Goal: Task Accomplishment & Management: Manage account settings

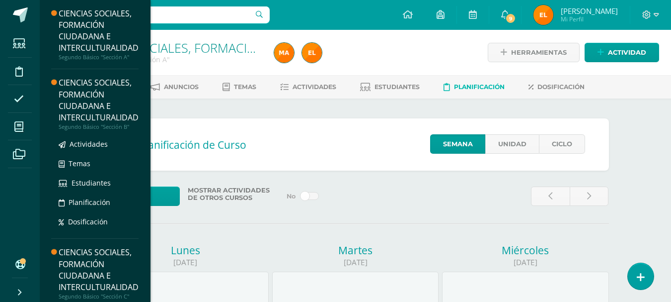
click at [90, 113] on div "CIENCIAS SOCIALES, FORMACIÓN CIUDADANA E INTERCULTURALIDAD" at bounding box center [99, 100] width 80 height 46
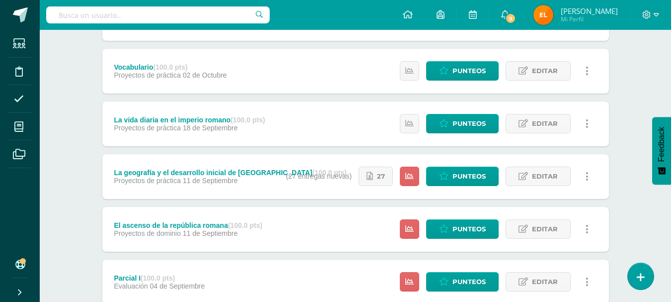
scroll to position [223, 0]
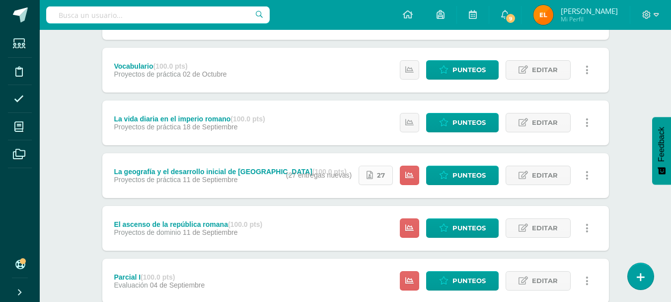
click at [373, 177] on icon at bounding box center [370, 175] width 6 height 8
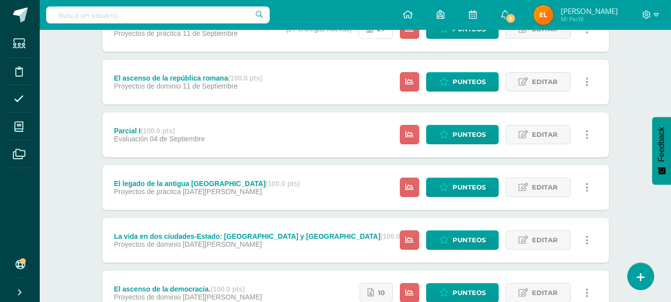
scroll to position [449, 0]
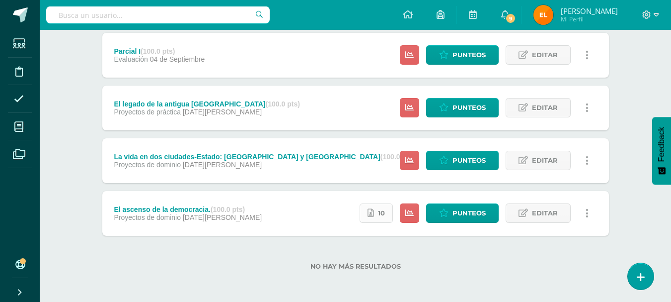
click at [385, 218] on span "10" at bounding box center [381, 213] width 7 height 18
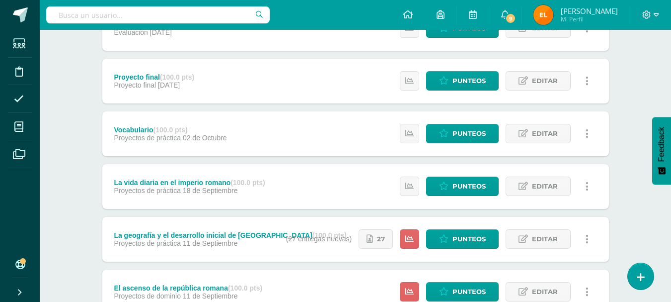
scroll to position [152, 0]
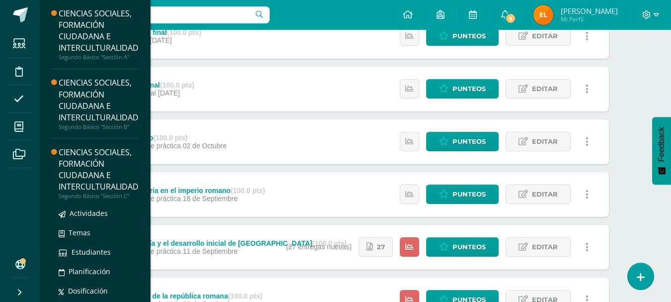
click at [93, 153] on div "CIENCIAS SOCIALES, FORMACIÓN CIUDADANA E INTERCULTURALIDAD" at bounding box center [99, 170] width 80 height 46
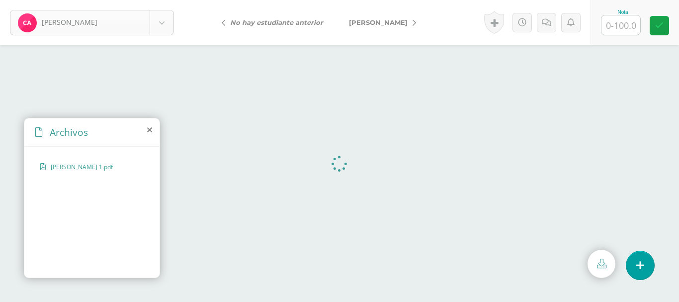
click at [161, 0] on body "[PERSON_NAME] [PERSON_NAME] [PERSON_NAME], [GEOGRAPHIC_DATA][PERSON_NAME] [GEOG…" at bounding box center [339, 0] width 679 height 0
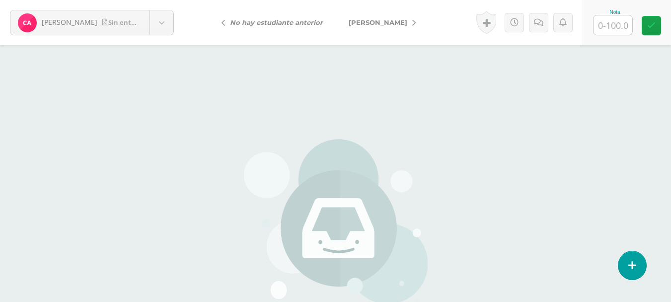
click at [385, 218] on img at bounding box center [336, 223] width 184 height 169
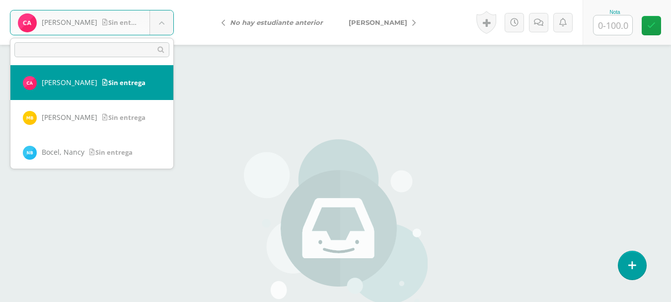
click at [161, 27] on body "Ajcojón, Clara Sin entrega Ajcojón, Clara Bocel, Marta Bocel, Nancy Bonilla, Bá…" at bounding box center [335, 206] width 671 height 413
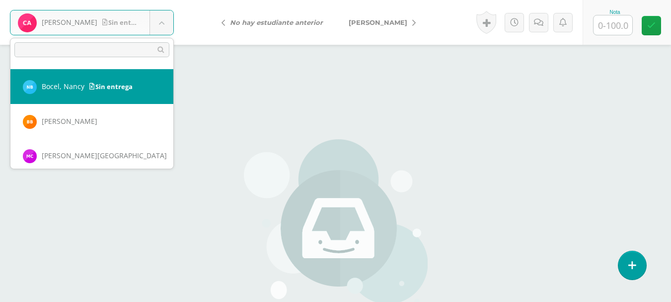
scroll to position [71, 0]
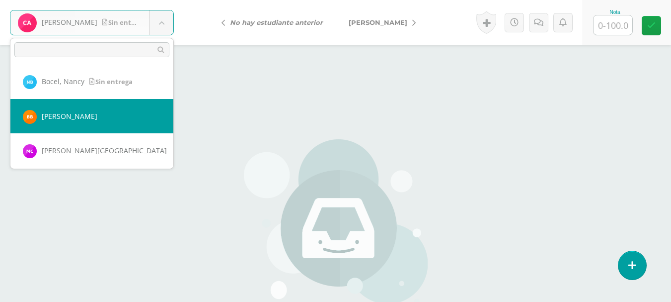
select select "313"
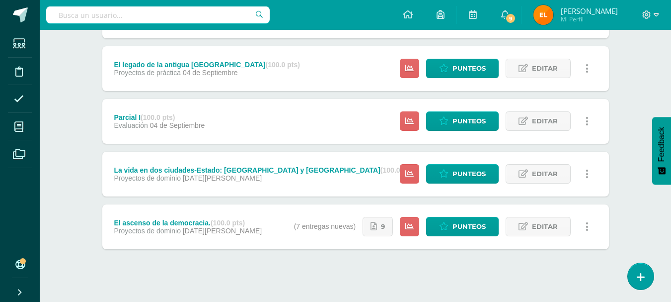
scroll to position [437, 0]
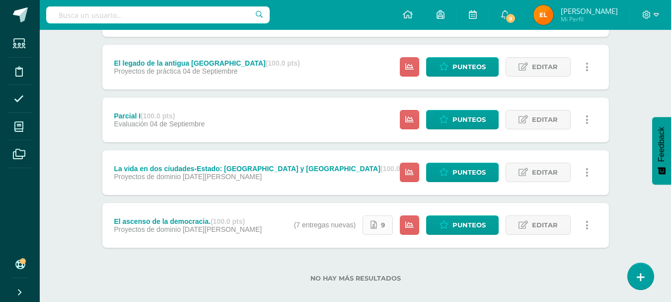
click at [375, 222] on icon at bounding box center [374, 225] width 6 height 8
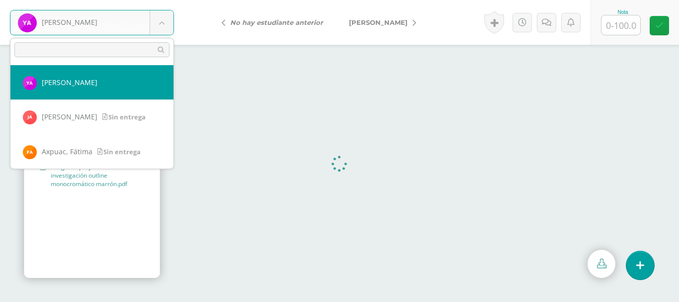
click at [162, 0] on body "[PERSON_NAME] [PERSON_NAME][GEOGRAPHIC_DATA] [PERSON_NAME] [GEOGRAPHIC_DATA][PE…" at bounding box center [339, 0] width 679 height 0
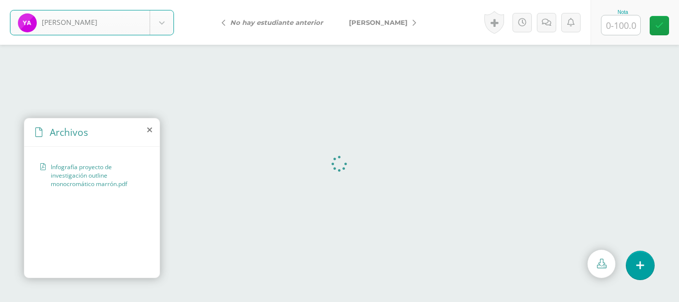
click at [160, 0] on body "Ajiquichí, Yesica Ajiquichí, Yesica Ajualip, Jakelin Axpuac, Fátima Balam, Glad…" at bounding box center [339, 0] width 679 height 0
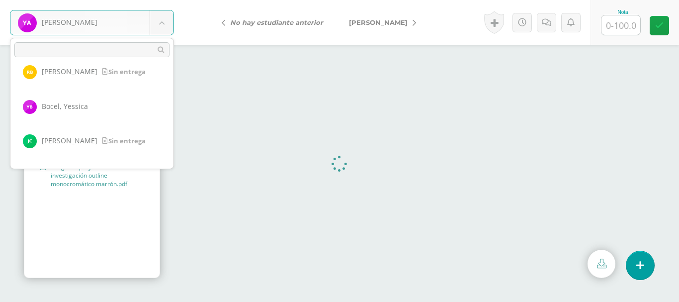
scroll to position [220, 0]
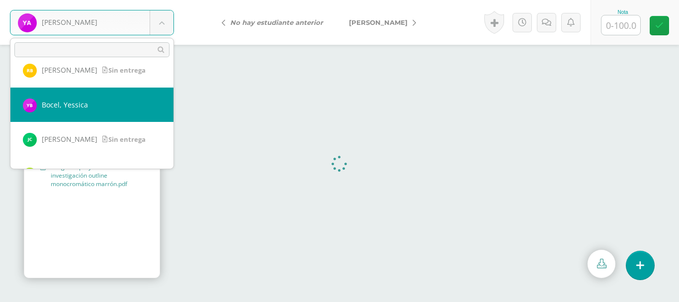
select select "294"
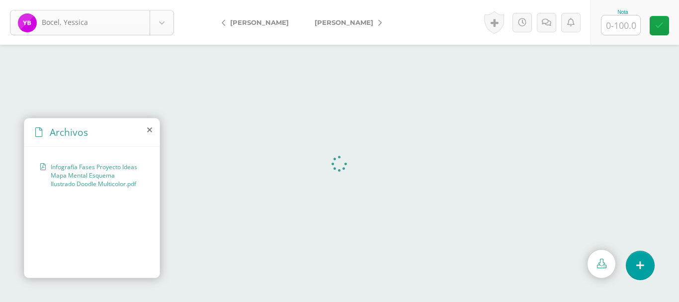
scroll to position [173, 0]
click at [160, 0] on body "Bocel, Yessica Ajiquichí, Yesica Ajualip, Jakelin Axpuac, Fátima Balam, Gladys …" at bounding box center [339, 0] width 679 height 0
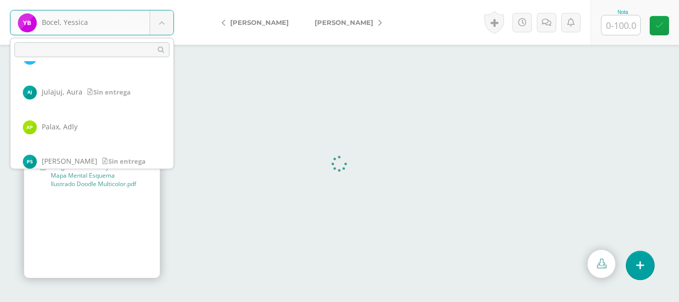
scroll to position [592, 0]
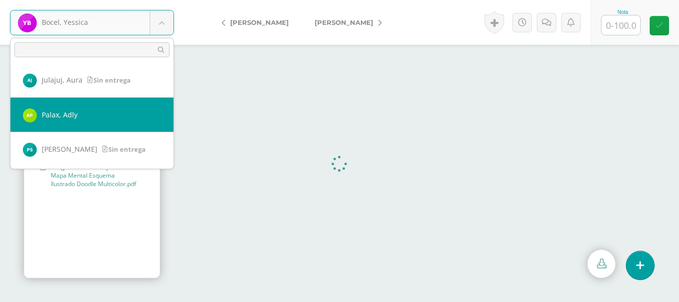
select select "364"
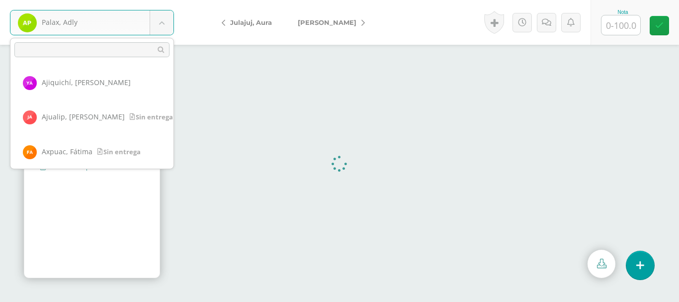
click at [162, 0] on body "Palax, Adly Ajiquichí, [GEOGRAPHIC_DATA] [PERSON_NAME] [GEOGRAPHIC_DATA], [GEOG…" at bounding box center [339, 0] width 679 height 0
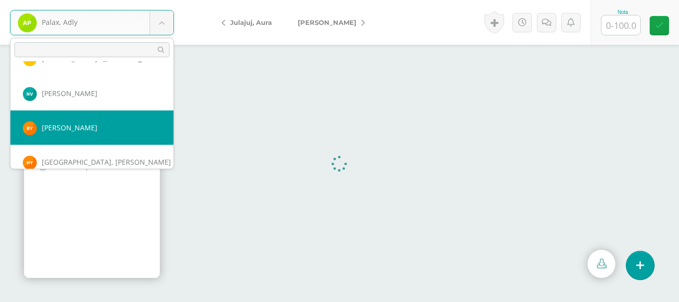
scroll to position [801, 0]
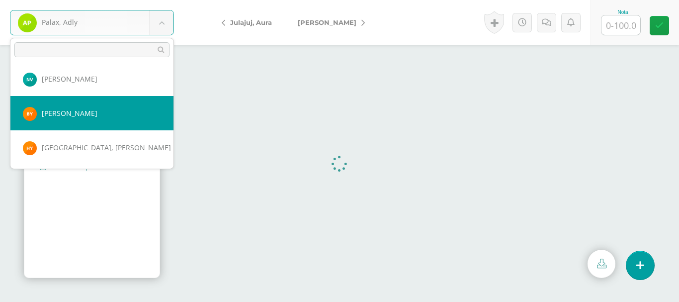
select select "350"
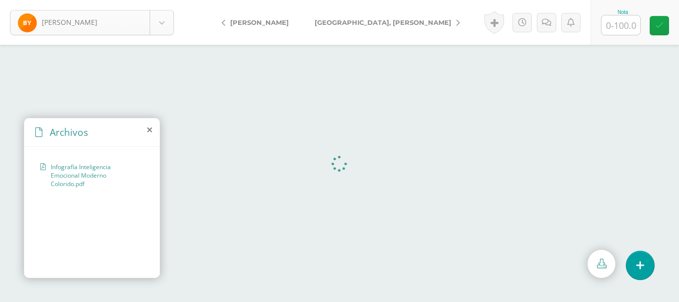
scroll to position [762, 0]
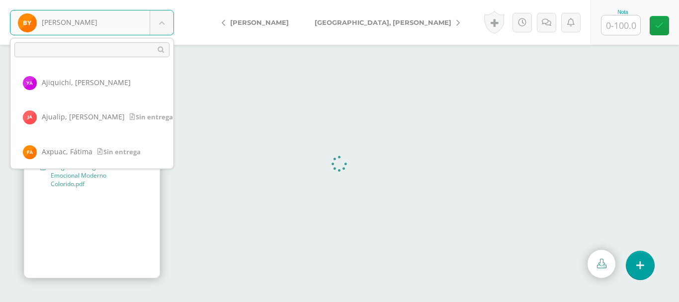
click at [166, 0] on body "[PERSON_NAME] Ajiquichí, [GEOGRAPHIC_DATA] [PERSON_NAME] [GEOGRAPHIC_DATA], [GE…" at bounding box center [339, 0] width 679 height 0
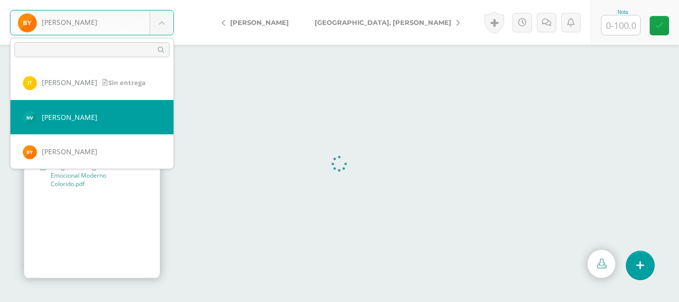
scroll to position [801, 0]
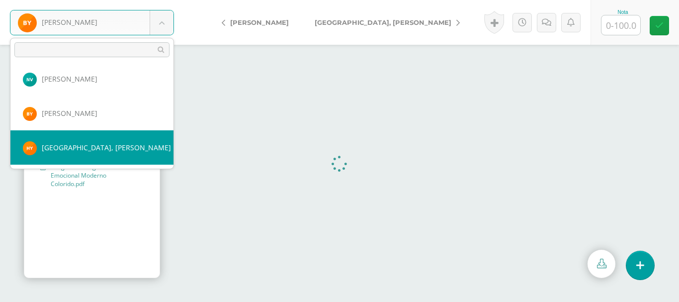
select select "353"
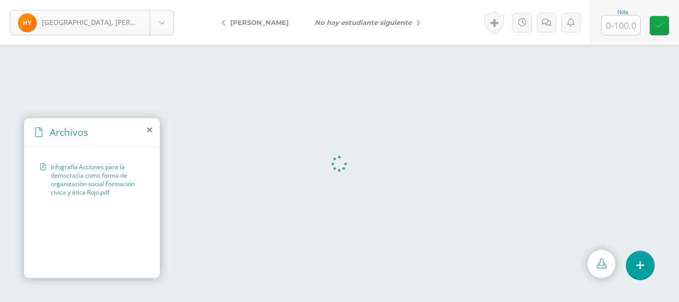
scroll to position [797, 0]
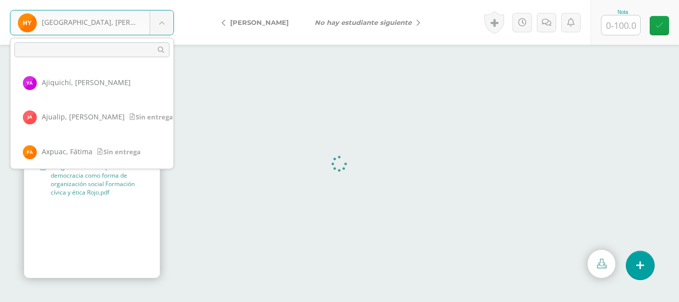
click at [163, 0] on body "[GEOGRAPHIC_DATA], [PERSON_NAME] Ajiquichí, [GEOGRAPHIC_DATA] [PERSON_NAME] [GE…" at bounding box center [339, 0] width 679 height 0
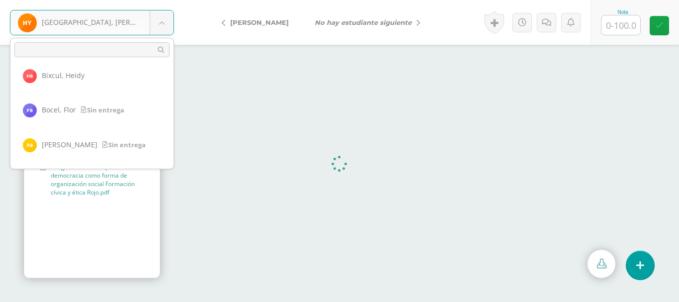
scroll to position [0, 0]
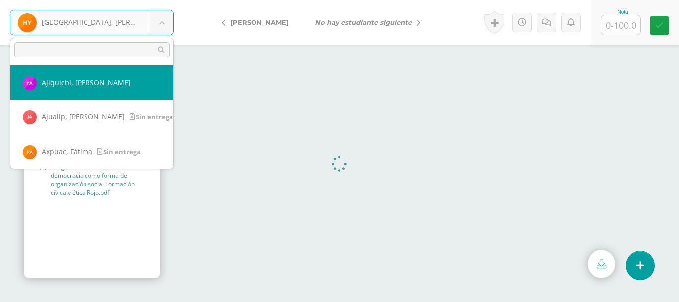
select select "291"
click at [157, 0] on body "Ajiquichí, Yesica Ajiquichí, Yesica Ajualip, Jakelin Axpuac, Fátima Balam, Glad…" at bounding box center [339, 0] width 679 height 0
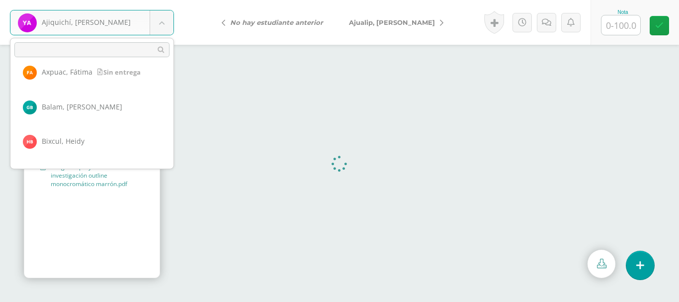
scroll to position [81, 0]
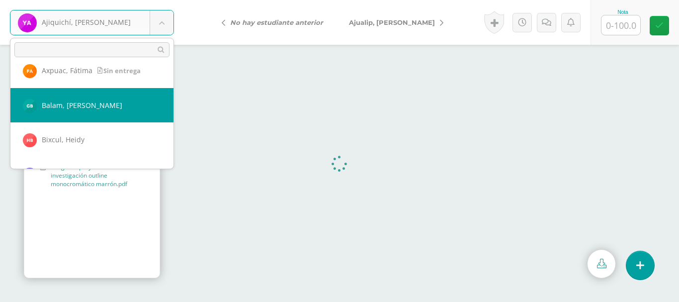
select select "347"
